Goal: Task Accomplishment & Management: Manage account settings

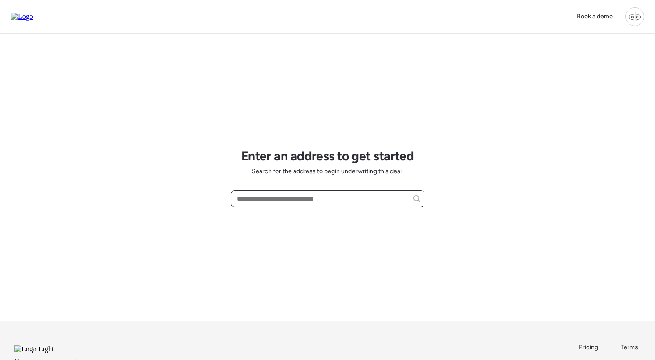
click at [275, 199] on input "text" at bounding box center [327, 198] width 185 height 13
type input "*"
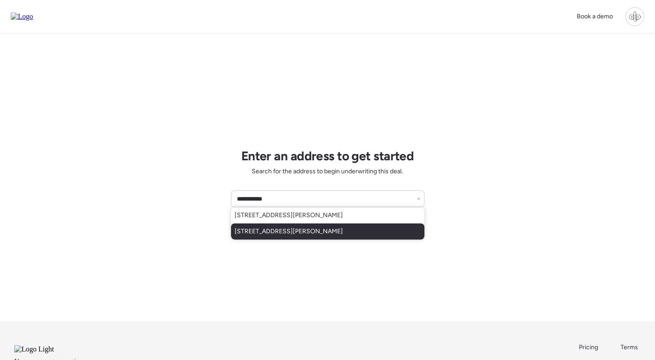
click at [288, 227] on span "111 W Osborne Ave, Tampa, FL, 33603" at bounding box center [288, 231] width 108 height 9
type input "**********"
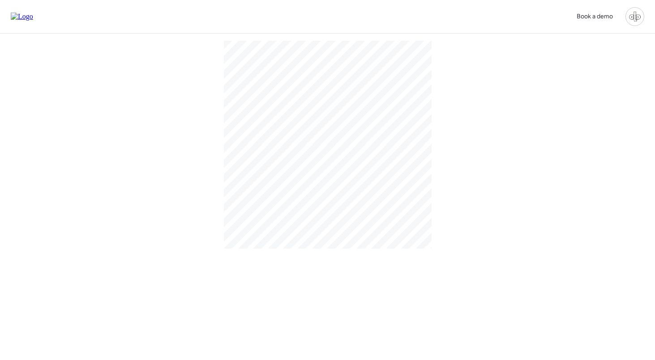
click at [500, 192] on div "Book a demo Never run comps again. Pricing Terms Login Privacy info@clozers.co …" at bounding box center [327, 240] width 655 height 481
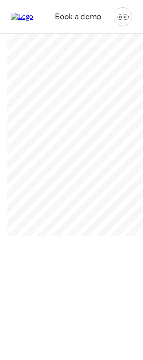
drag, startPoint x: 512, startPoint y: 259, endPoint x: 219, endPoint y: 49, distance: 359.8
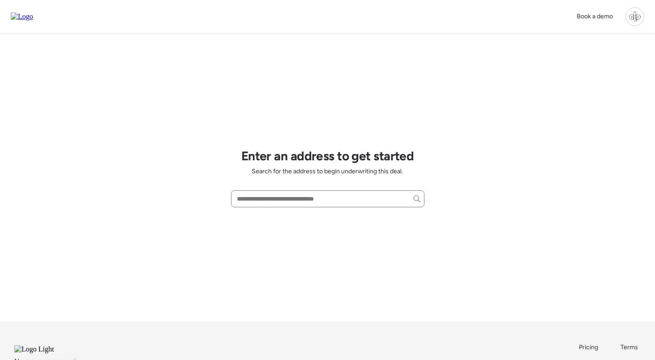
click at [304, 207] on div at bounding box center [327, 198] width 193 height 17
click at [306, 200] on input "text" at bounding box center [327, 198] width 185 height 13
click at [315, 230] on div "**********" at bounding box center [327, 178] width 193 height 288
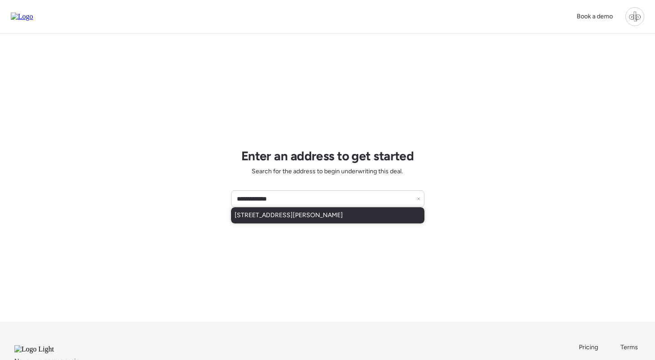
click at [318, 217] on span "[STREET_ADDRESS][PERSON_NAME]" at bounding box center [288, 215] width 108 height 9
type input "**********"
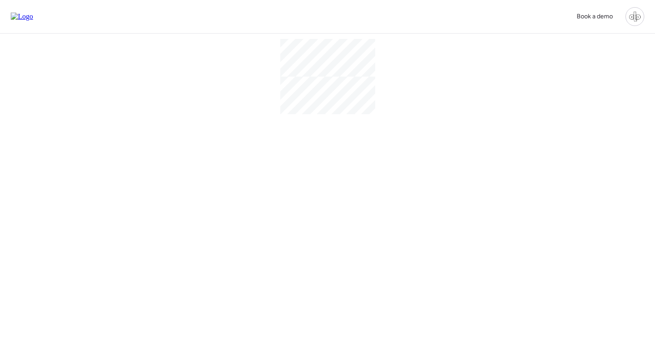
scroll to position [4, 0]
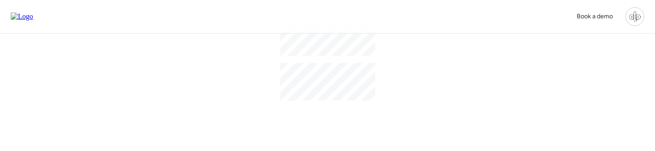
click at [404, 79] on div at bounding box center [328, 125] width 208 height 182
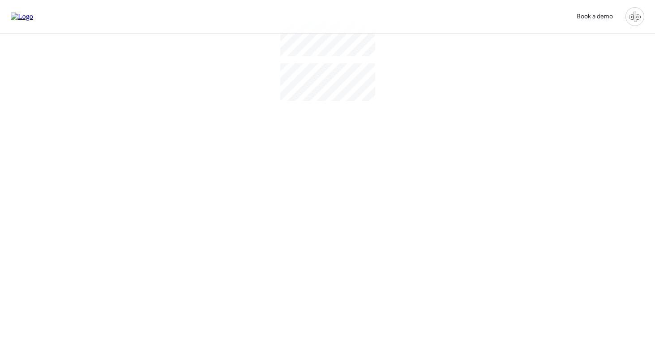
scroll to position [-1, 0]
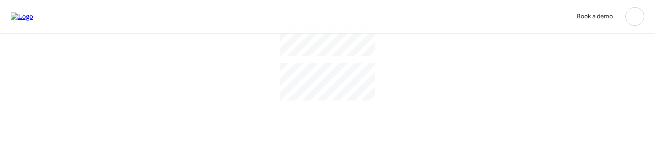
scroll to position [-2, 0]
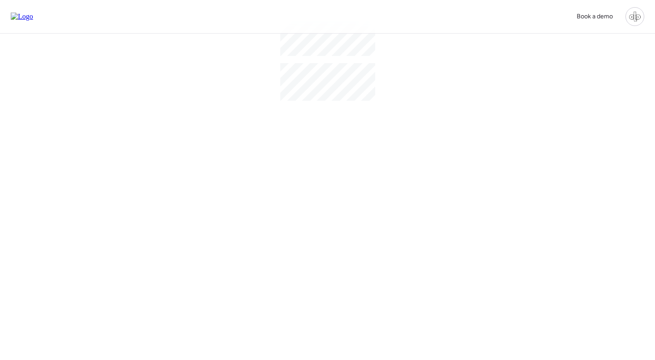
scroll to position [-13, 0]
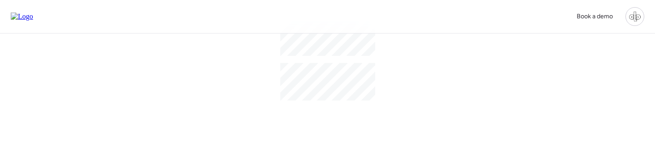
click at [390, 65] on div at bounding box center [328, 125] width 208 height 182
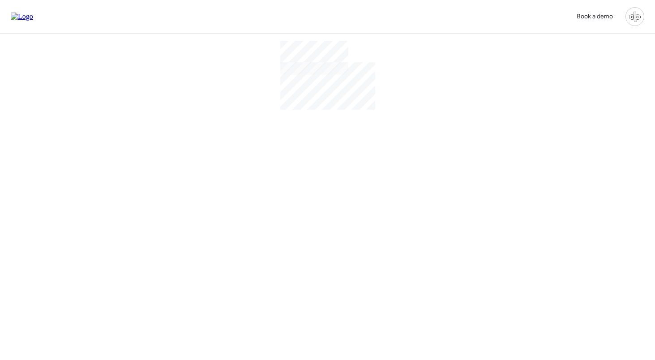
click at [412, 70] on div at bounding box center [328, 208] width 208 height 349
click at [343, 132] on div at bounding box center [327, 197] width 655 height 326
click at [472, 71] on div at bounding box center [327, 197] width 655 height 326
click at [290, 123] on div at bounding box center [327, 197] width 655 height 326
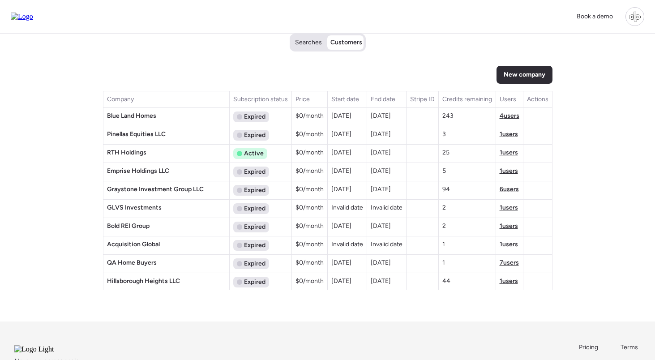
click at [499, 115] on span "4 users" at bounding box center [509, 116] width 20 height 8
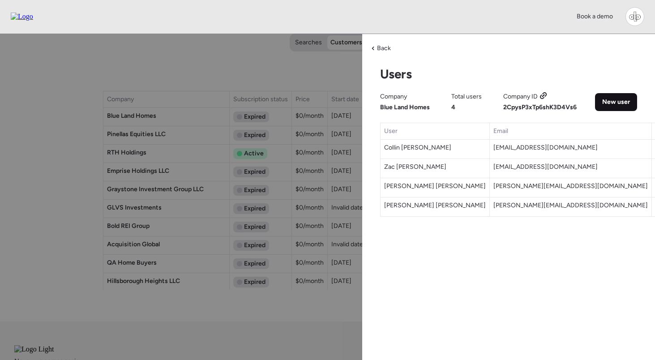
click at [606, 98] on span "New user" at bounding box center [616, 102] width 28 height 9
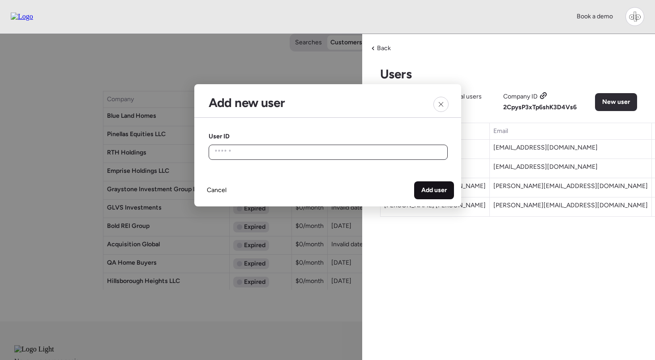
paste input "**********"
type input "**********"
click at [438, 194] on span "Add user" at bounding box center [434, 190] width 26 height 9
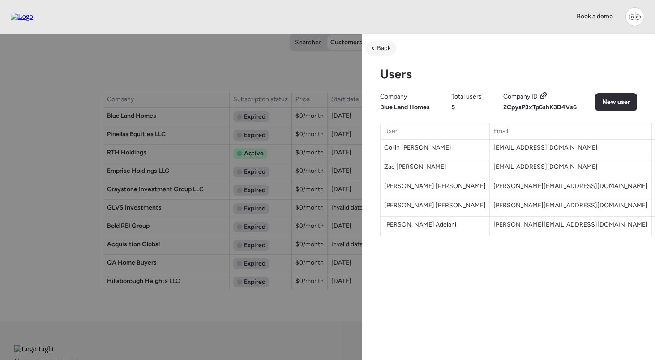
click at [374, 47] on div "Back" at bounding box center [381, 48] width 30 height 14
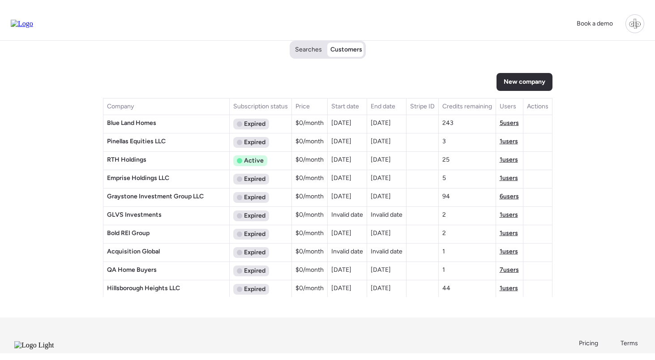
scroll to position [232, 0]
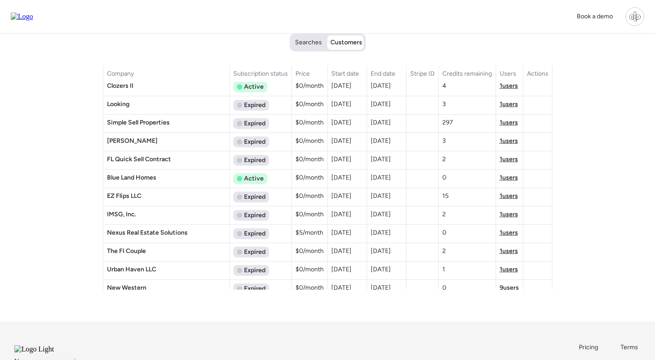
click at [508, 180] on span "1 users" at bounding box center [508, 178] width 18 height 8
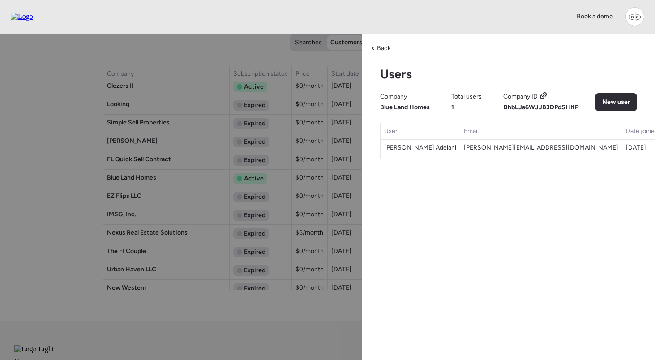
click at [542, 93] on icon at bounding box center [543, 95] width 8 height 7
